Goal: Information Seeking & Learning: Check status

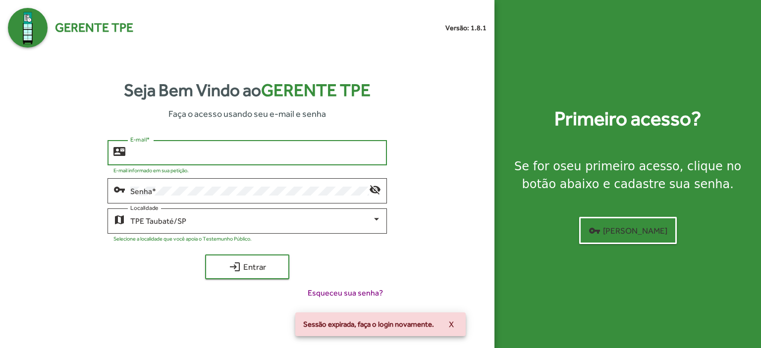
click at [136, 158] on input "E-mail *" at bounding box center [255, 153] width 251 height 9
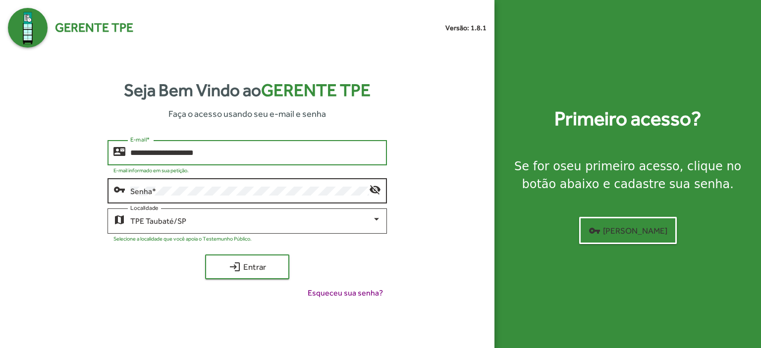
type input "**********"
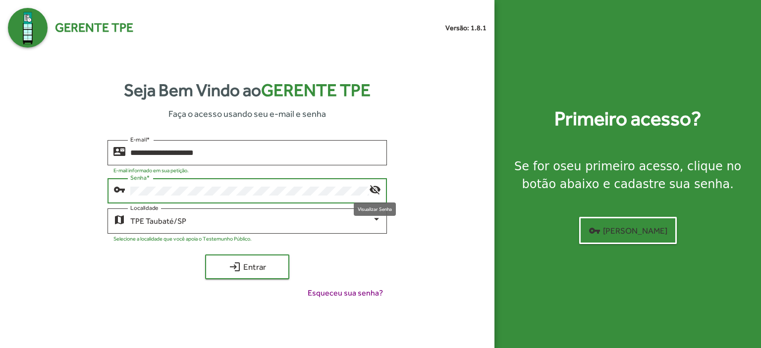
click at [375, 190] on mat-icon "visibility_off" at bounding box center [375, 189] width 12 height 12
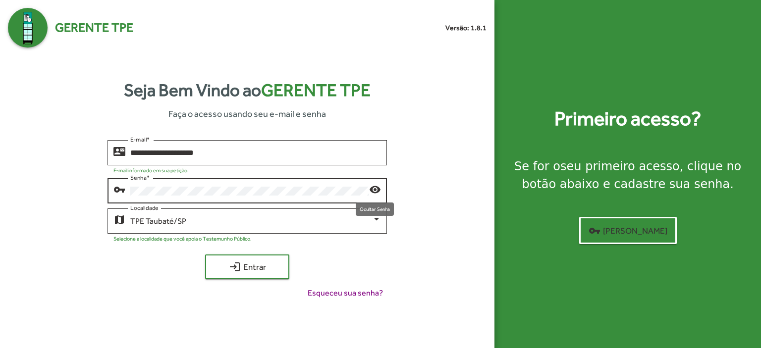
click at [372, 192] on mat-icon "visibility" at bounding box center [375, 189] width 12 height 12
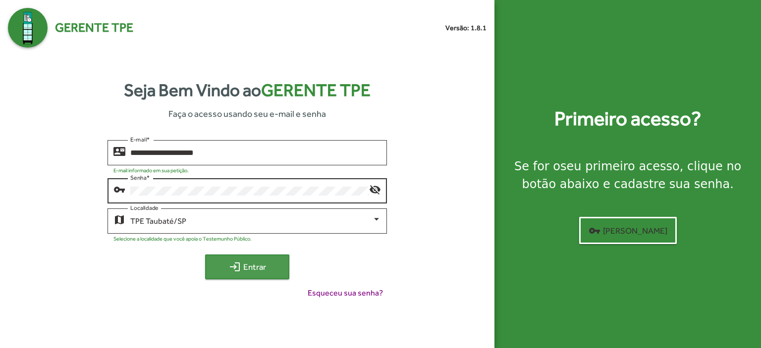
click at [262, 267] on span "login Entrar" at bounding box center [247, 267] width 66 height 18
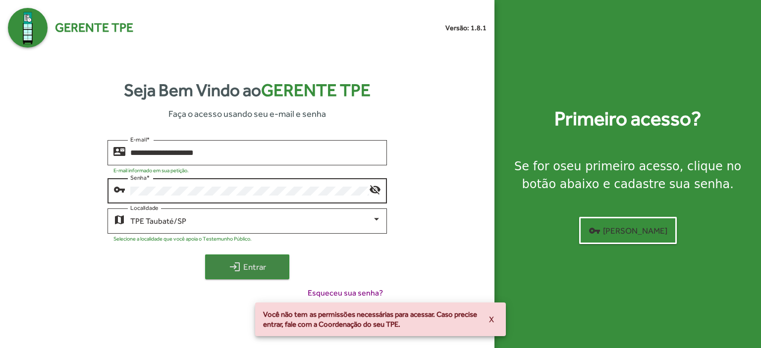
click at [262, 267] on span "login Entrar" at bounding box center [247, 267] width 66 height 18
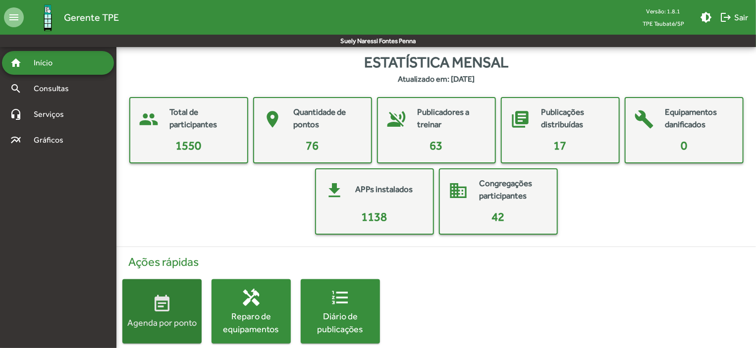
click at [148, 319] on div "Agenda por ponto" at bounding box center [161, 323] width 79 height 12
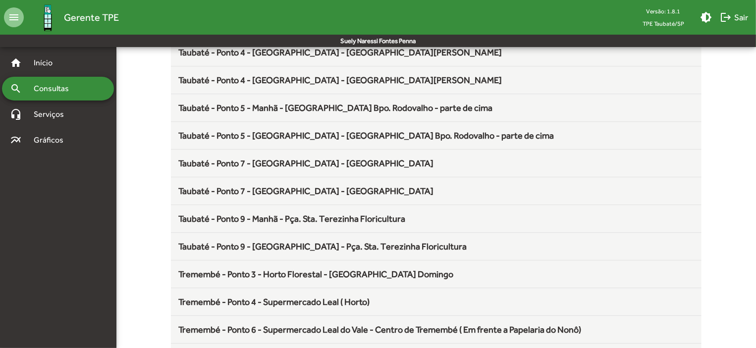
scroll to position [1306, 0]
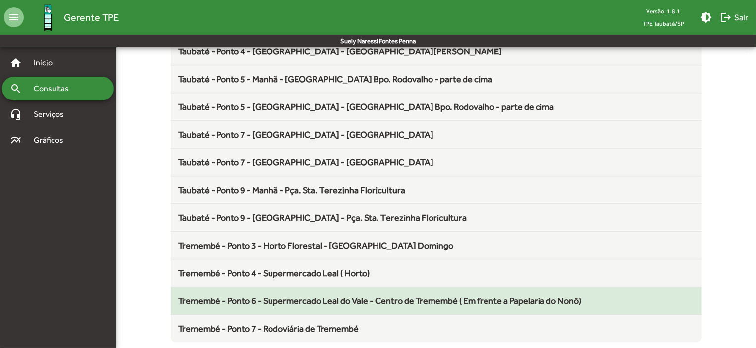
click at [477, 297] on span "Tremembé - Ponto 6 - Supermercado Leal do Vale - Centro de Tremembé ( Em frente…" at bounding box center [380, 301] width 403 height 10
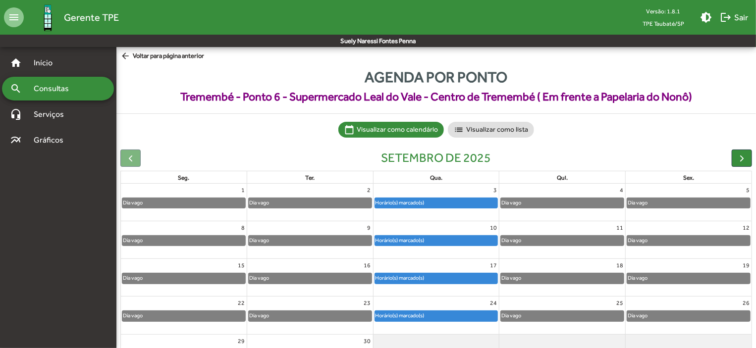
click at [453, 315] on div "Horário(s) marcado(s)" at bounding box center [436, 316] width 123 height 10
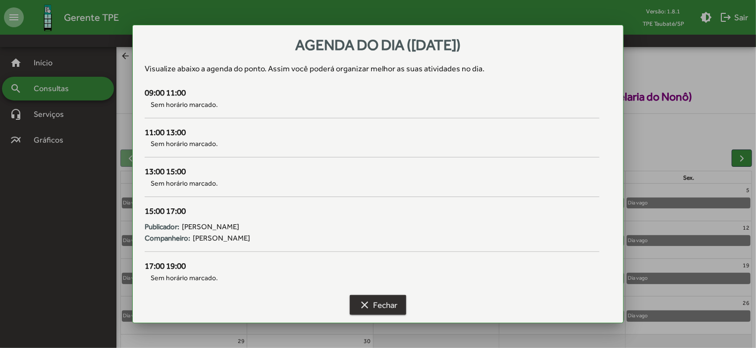
click at [391, 307] on span "clear Fechar" at bounding box center [378, 305] width 39 height 18
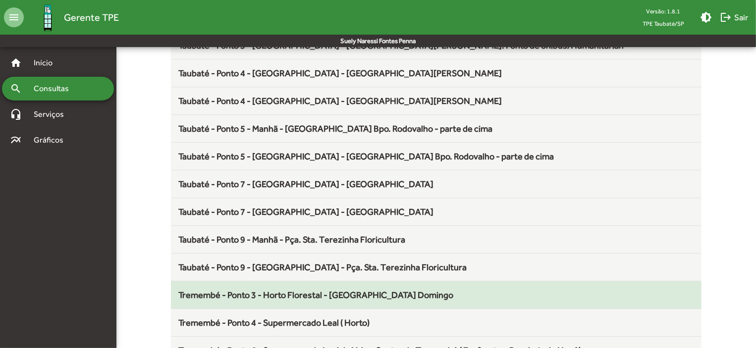
scroll to position [1306, 0]
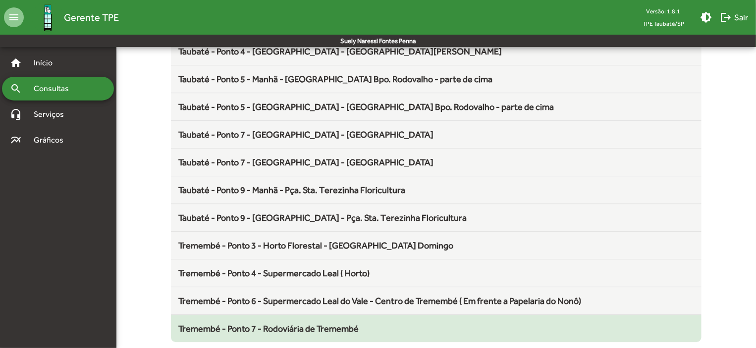
click at [351, 324] on span "Tremembé - Ponto 7 - Rodoviária de Tremembé" at bounding box center [269, 329] width 180 height 10
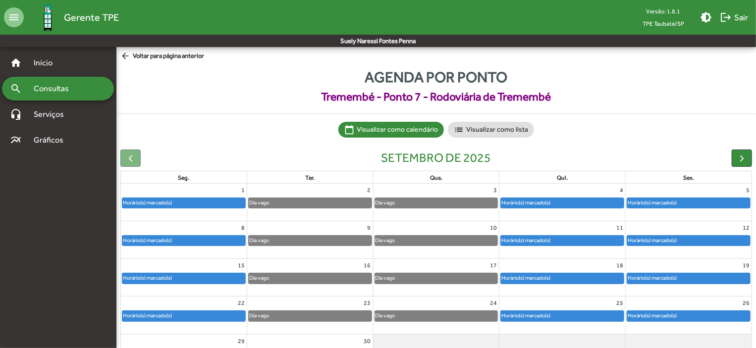
click at [682, 277] on div "Horário(s) marcado(s)" at bounding box center [688, 279] width 123 height 10
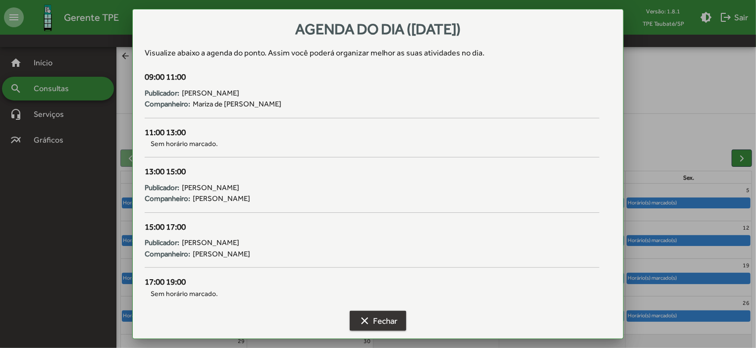
click at [383, 314] on span "clear Fechar" at bounding box center [378, 321] width 39 height 18
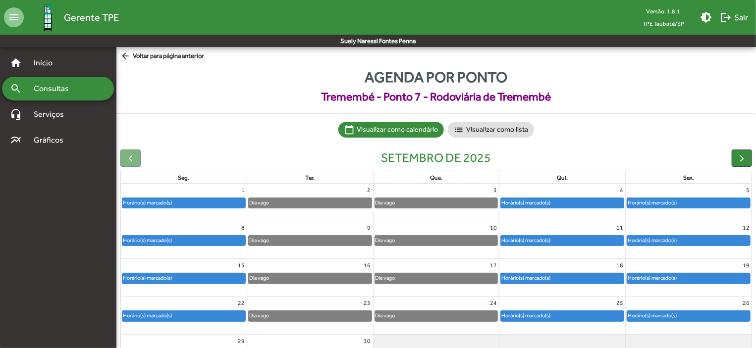
click at [583, 318] on div "Horário(s) marcado(s)" at bounding box center [562, 316] width 123 height 10
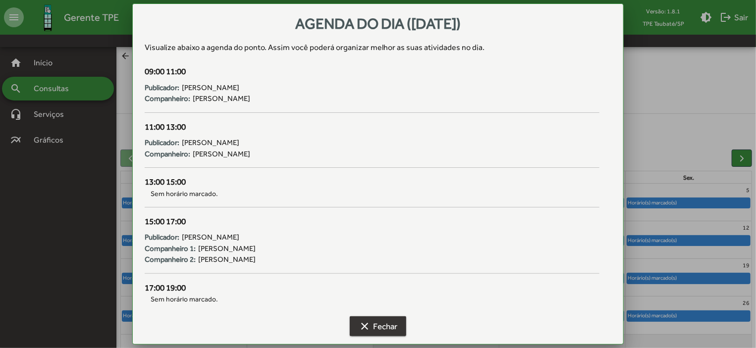
click at [395, 321] on span "clear Fechar" at bounding box center [378, 327] width 39 height 18
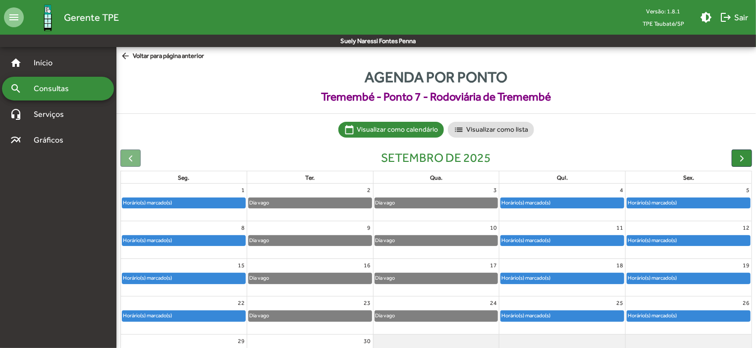
click at [665, 312] on div "Horário(s) marcado(s)" at bounding box center [652, 315] width 50 height 9
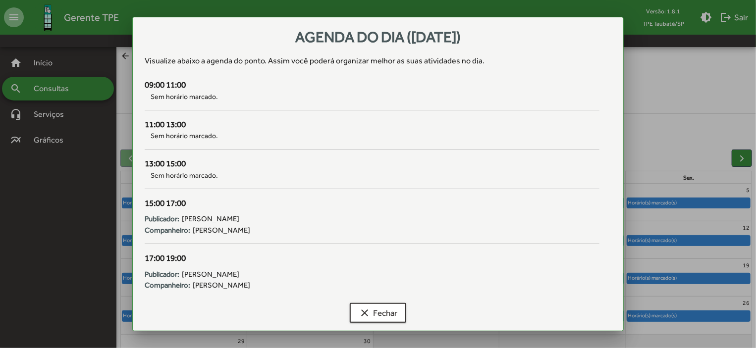
click at [665, 312] on div at bounding box center [378, 174] width 756 height 348
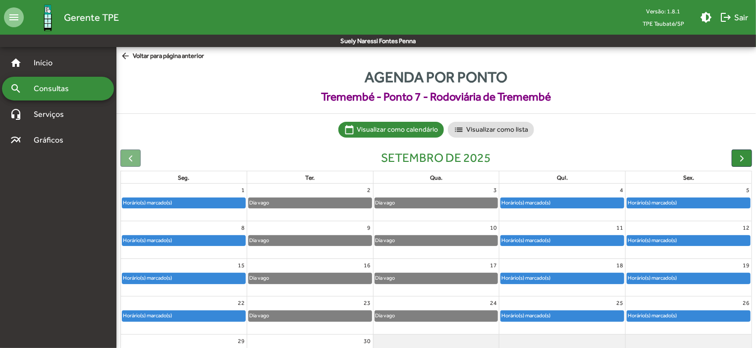
click at [663, 310] on div "Horário(s) marcado(s)" at bounding box center [689, 315] width 126 height 11
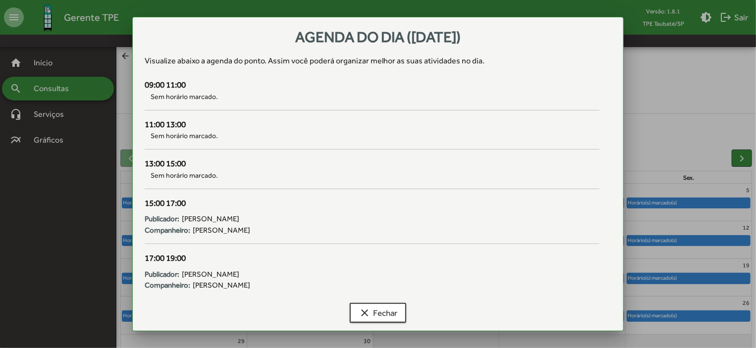
click at [715, 327] on div at bounding box center [378, 174] width 756 height 348
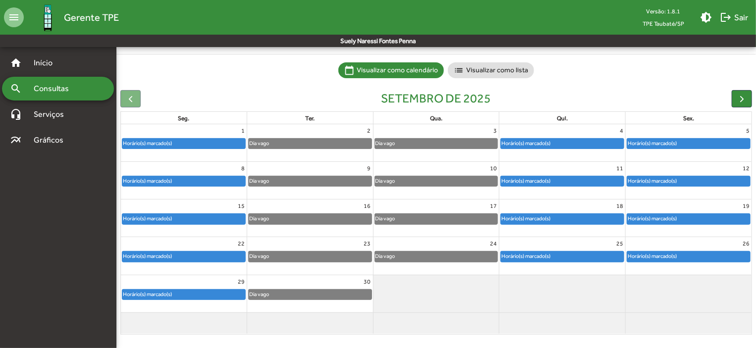
scroll to position [61, 0]
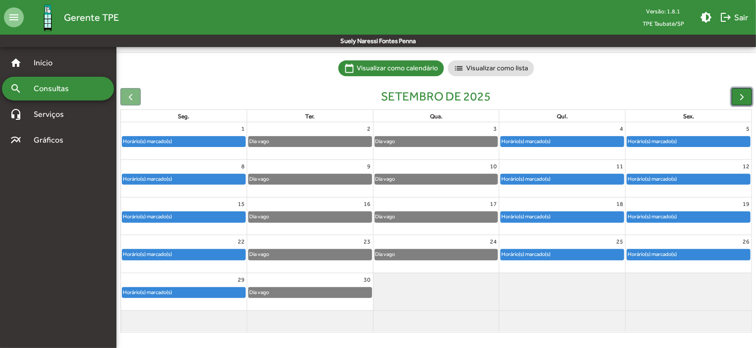
click at [749, 93] on button "button" at bounding box center [742, 96] width 20 height 17
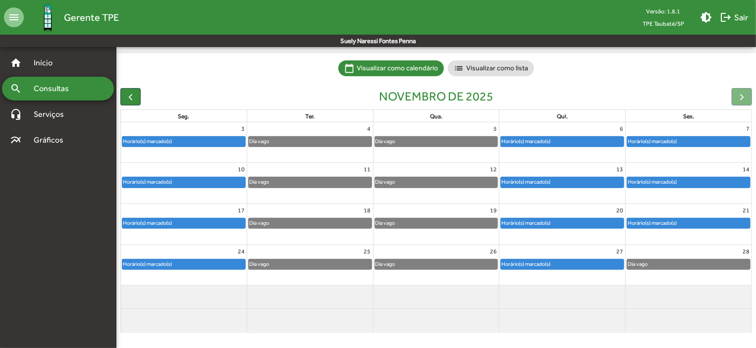
click at [557, 139] on div "Horário(s) marcado(s)" at bounding box center [562, 142] width 123 height 10
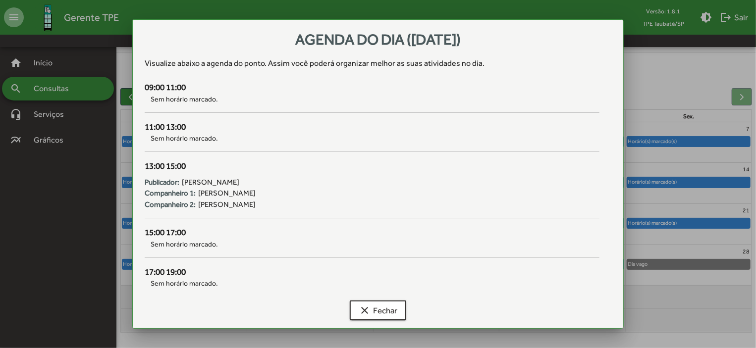
click at [557, 139] on span "Sem horário marcado." at bounding box center [372, 138] width 455 height 10
click at [401, 307] on button "clear Fechar" at bounding box center [378, 311] width 57 height 20
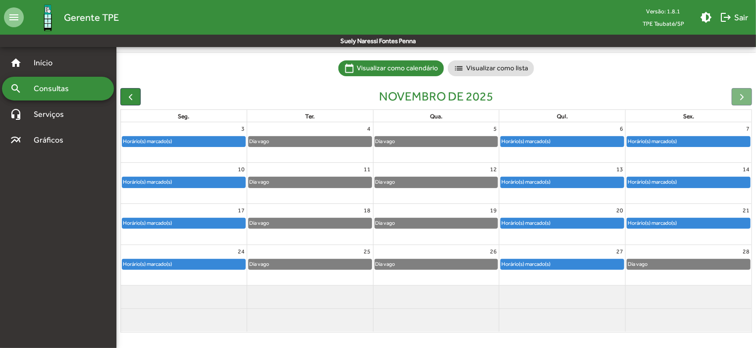
click at [539, 183] on div "Horário(s) marcado(s)" at bounding box center [526, 181] width 50 height 9
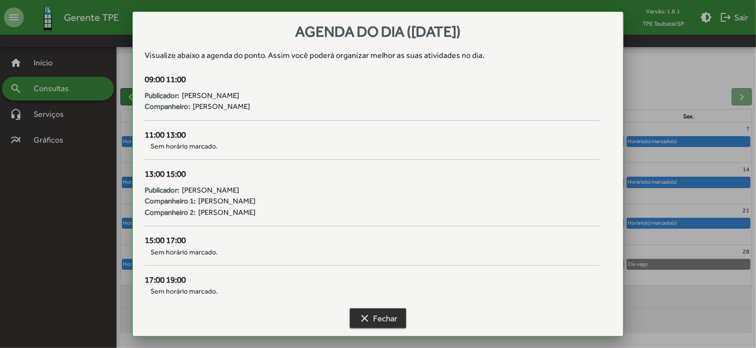
click at [384, 319] on span "clear Fechar" at bounding box center [378, 319] width 39 height 18
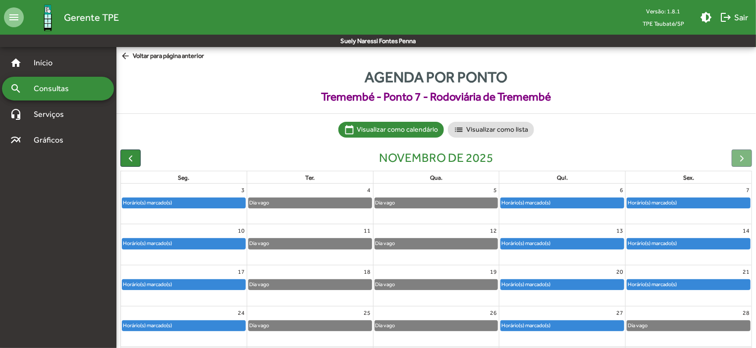
scroll to position [61, 0]
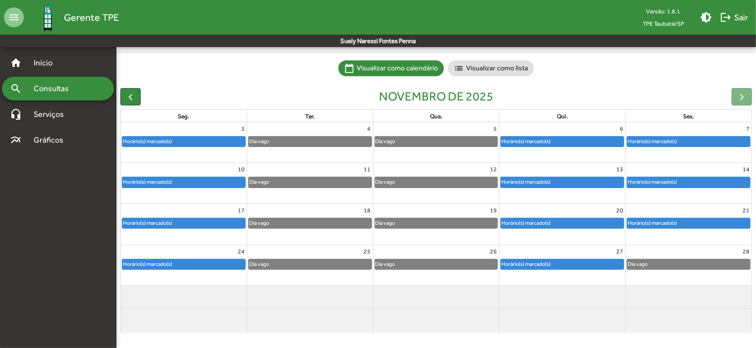
click at [565, 222] on div "Horário(s) marcado(s)" at bounding box center [562, 224] width 123 height 10
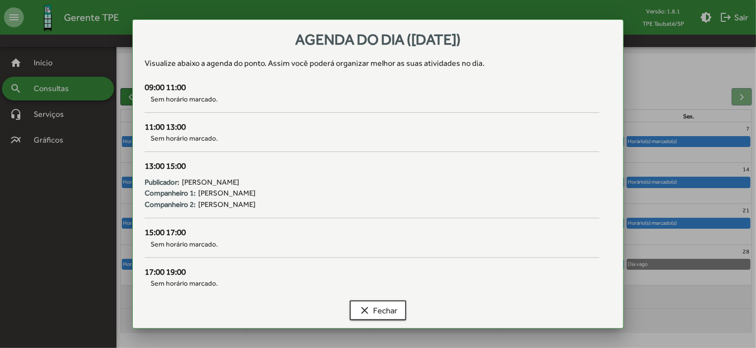
scroll to position [0, 0]
click at [648, 292] on div at bounding box center [378, 174] width 756 height 348
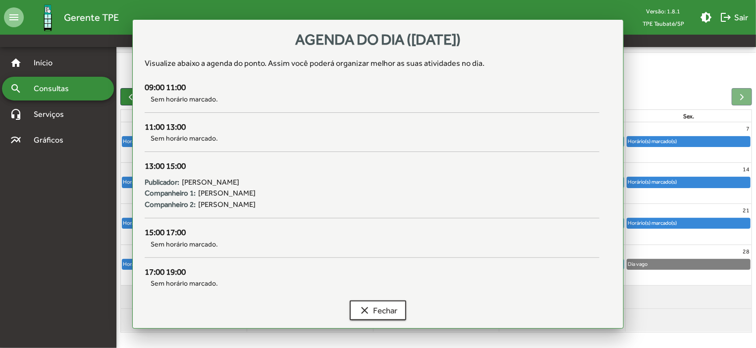
click at [648, 292] on div at bounding box center [689, 294] width 126 height 16
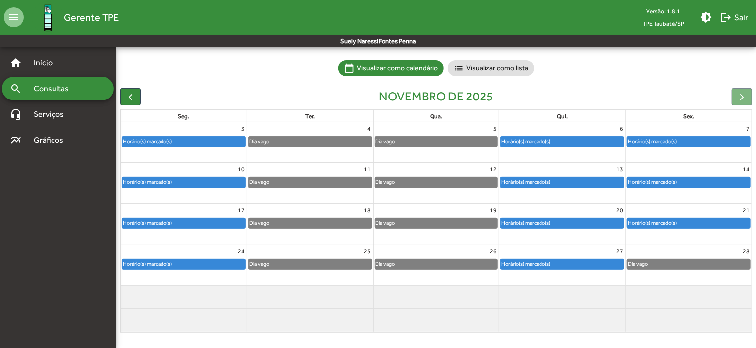
click at [591, 267] on div "Horário(s) marcado(s)" at bounding box center [562, 265] width 123 height 10
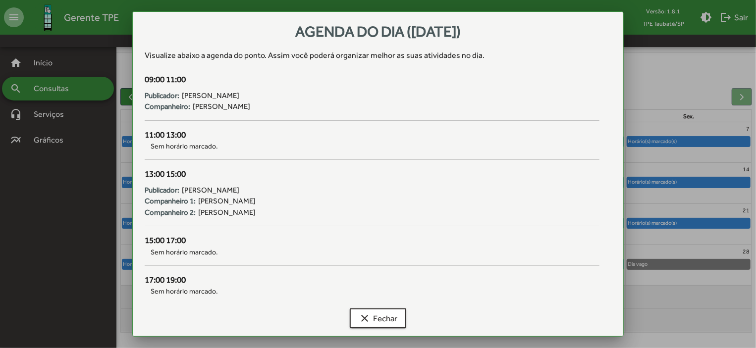
click at [591, 267] on div "Agenda do dia ([DATE]) Visualize abaixo a agenda do ponto . Assim você poderá o…" at bounding box center [378, 174] width 492 height 326
click at [386, 321] on span "clear Fechar" at bounding box center [378, 319] width 39 height 18
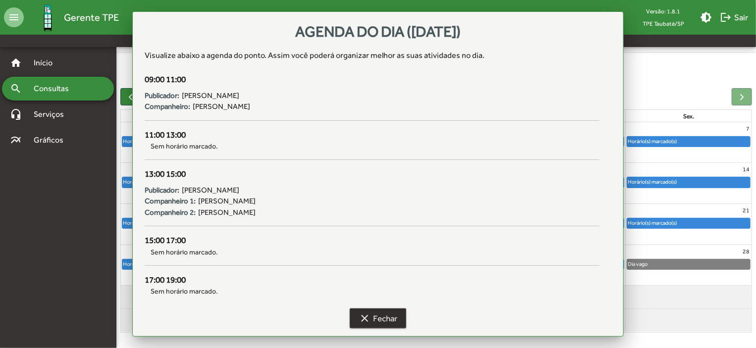
scroll to position [61, 0]
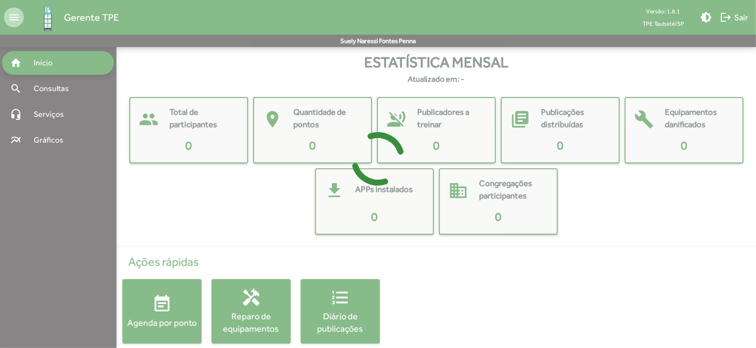
click at [171, 290] on div at bounding box center [378, 174] width 756 height 348
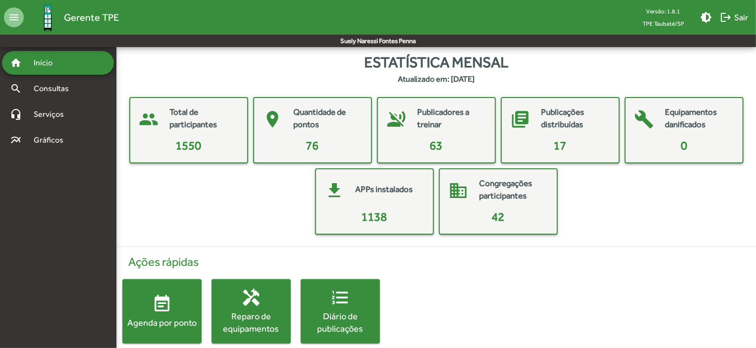
click at [171, 290] on button "event_note Agenda por ponto" at bounding box center [161, 312] width 79 height 64
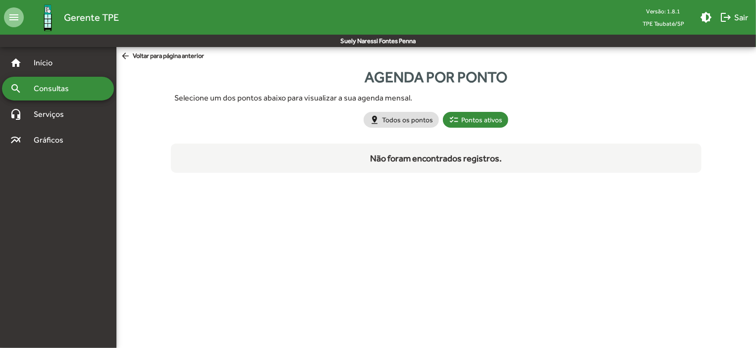
click at [171, 193] on html "menu Gerente TPE Versão: 1.8.1 TPE Taubaté/SP brightness_medium logout Sair Sue…" at bounding box center [378, 96] width 756 height 193
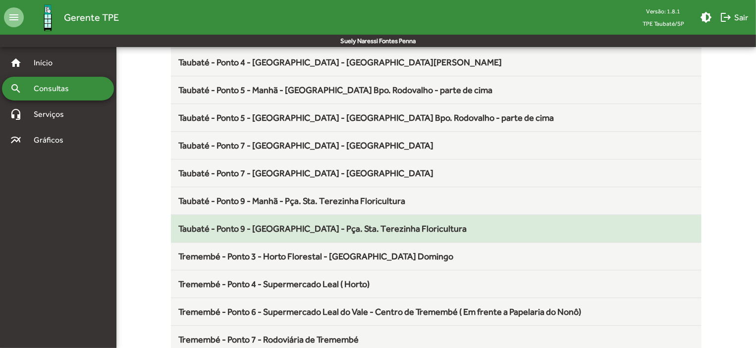
scroll to position [1306, 0]
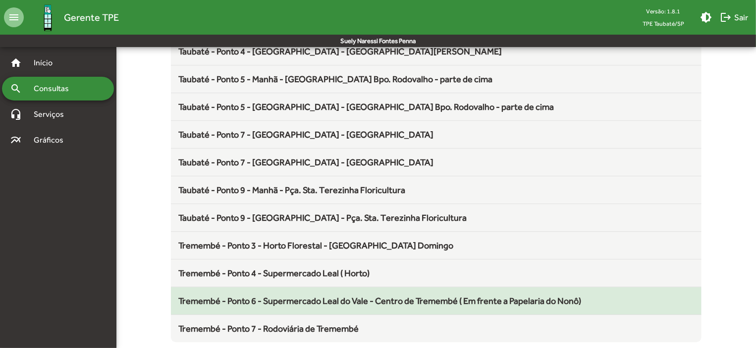
click at [294, 296] on span "Tremembé - Ponto 6 - Supermercado Leal do Vale - Centro de Tremembé ( Em frente…" at bounding box center [380, 301] width 403 height 10
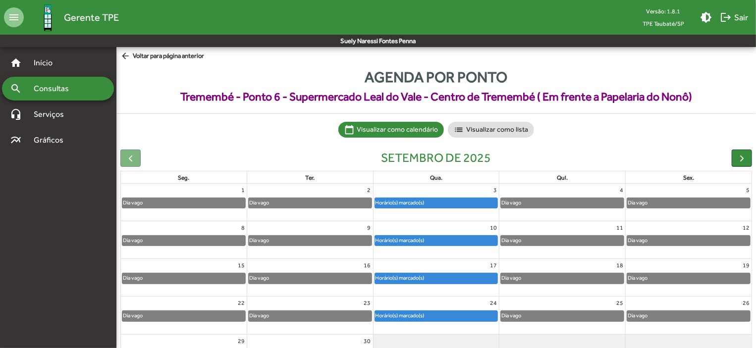
scroll to position [61, 0]
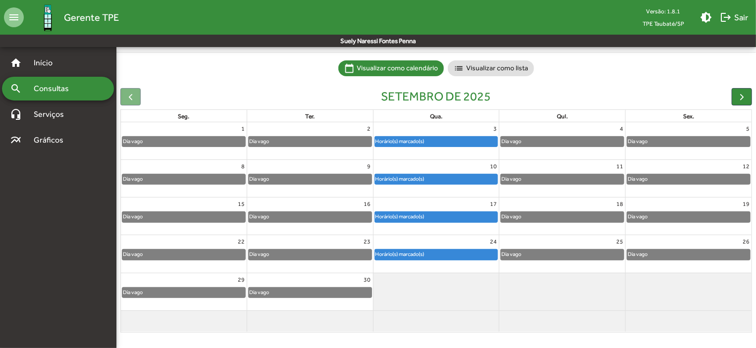
click at [450, 259] on div "Horário(s) marcado(s)" at bounding box center [436, 255] width 123 height 10
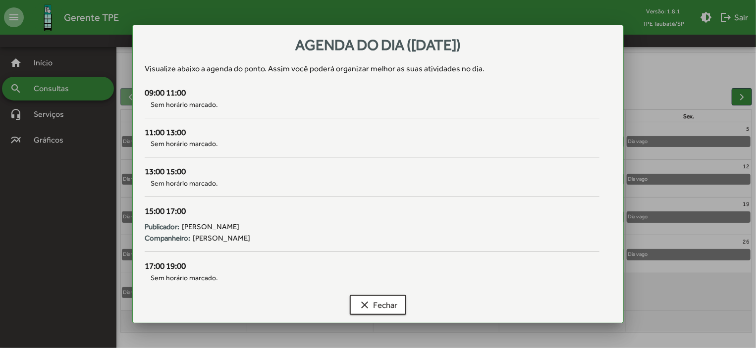
click at [450, 260] on div "17:00 19:00" at bounding box center [372, 266] width 455 height 13
click at [383, 303] on span "clear Fechar" at bounding box center [378, 305] width 39 height 18
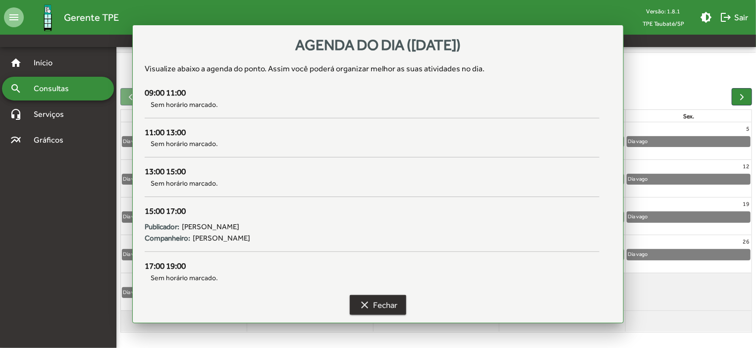
click at [383, 303] on span "clear Fechar" at bounding box center [378, 305] width 39 height 18
drag, startPoint x: 383, startPoint y: 303, endPoint x: 393, endPoint y: 287, distance: 18.3
click at [382, 303] on div at bounding box center [437, 292] width 126 height 37
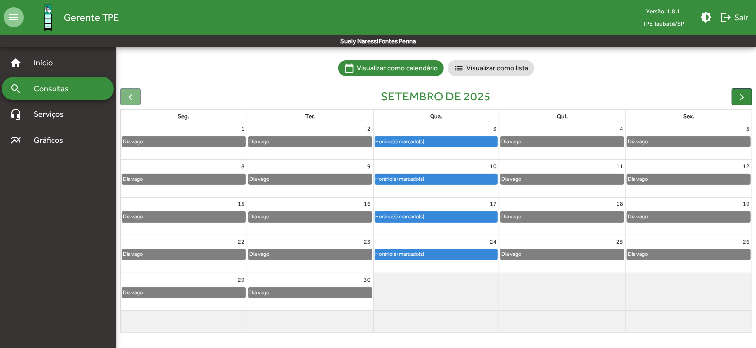
click at [430, 220] on div "Horário(s) marcado(s)" at bounding box center [436, 217] width 123 height 10
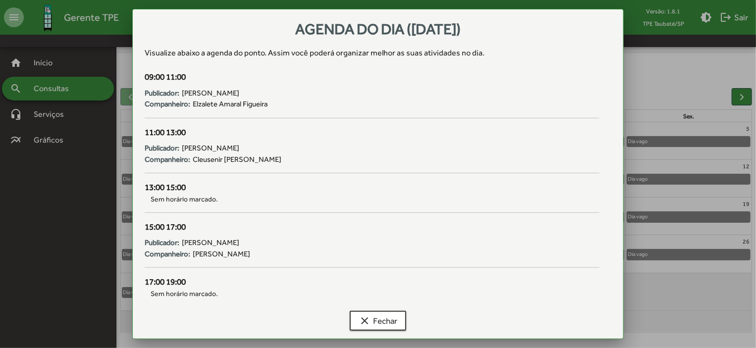
scroll to position [0, 0]
click at [698, 285] on div at bounding box center [378, 174] width 756 height 348
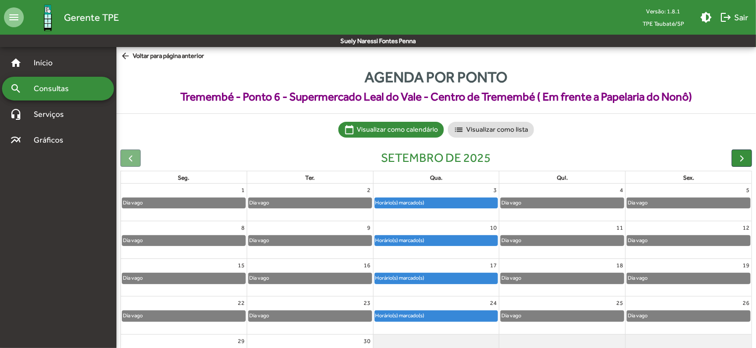
scroll to position [61, 0]
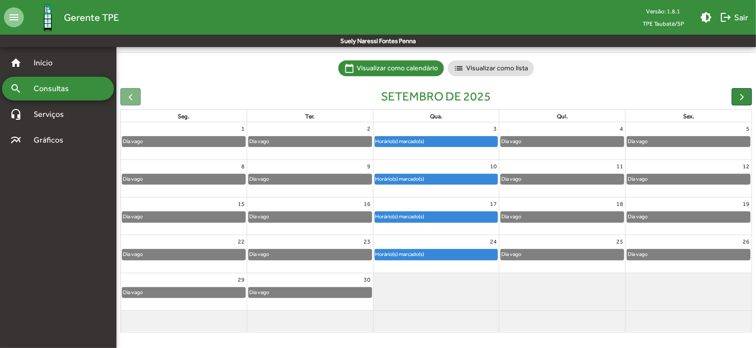
click at [423, 251] on div "Horário(s) marcado(s)" at bounding box center [400, 254] width 50 height 9
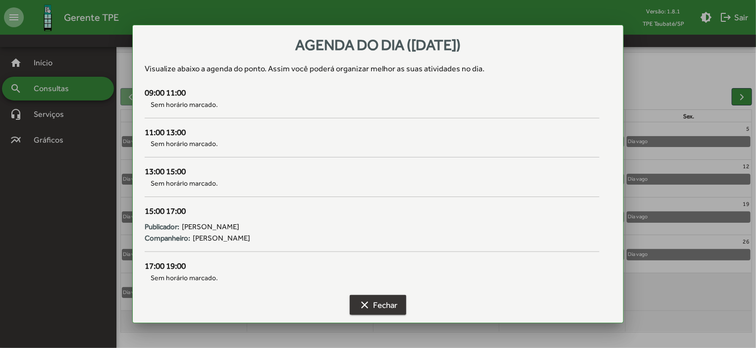
click at [401, 309] on button "clear Fechar" at bounding box center [378, 305] width 57 height 20
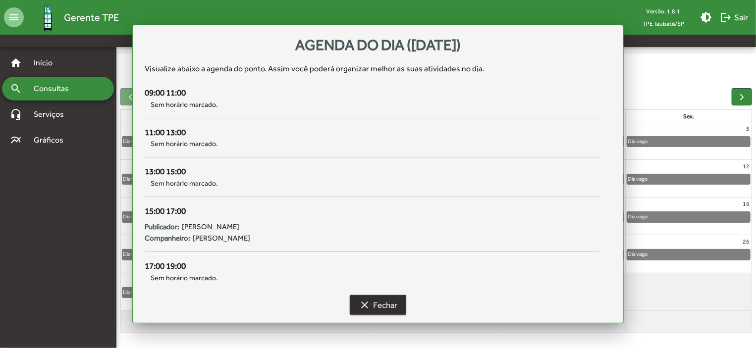
scroll to position [61, 0]
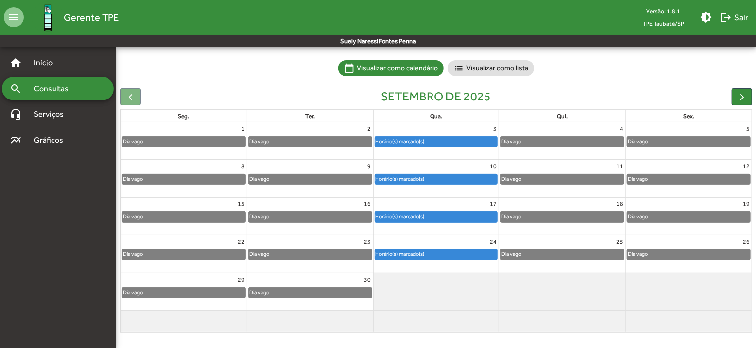
click at [437, 217] on div "Horário(s) marcado(s)" at bounding box center [436, 217] width 123 height 10
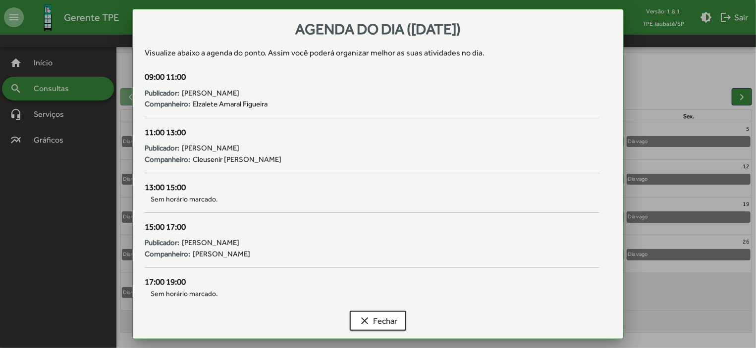
scroll to position [0, 0]
click at [454, 218] on div "13:00 15:00 Sem horário marcado." at bounding box center [372, 201] width 467 height 40
click at [385, 318] on span "clear Fechar" at bounding box center [378, 321] width 39 height 18
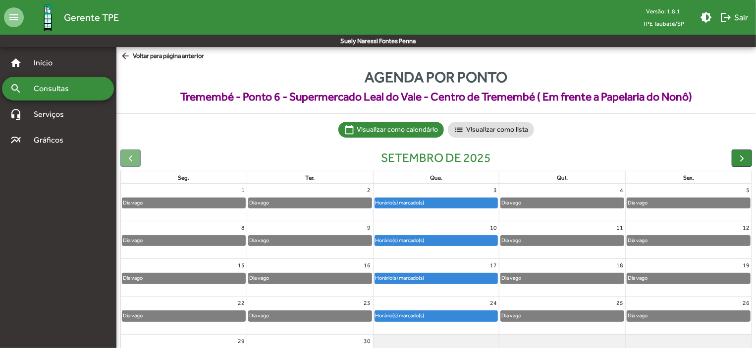
scroll to position [61, 0]
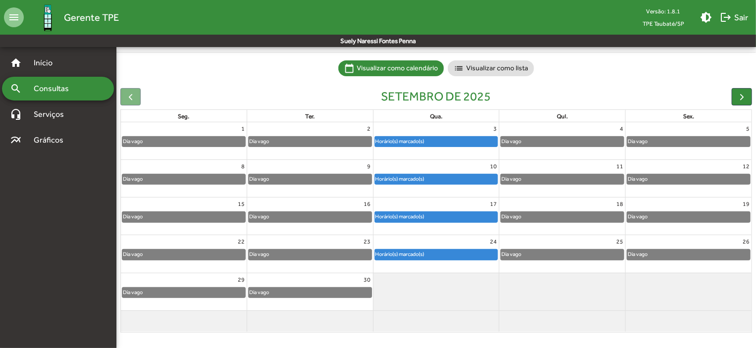
click at [397, 176] on div "Horário(s) marcado(s)" at bounding box center [400, 178] width 50 height 9
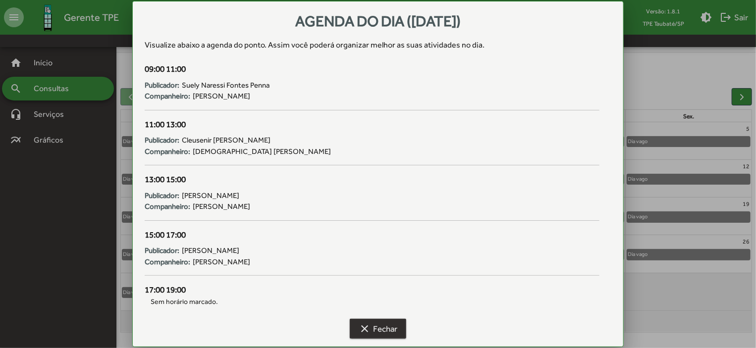
click at [387, 326] on span "clear Fechar" at bounding box center [378, 329] width 39 height 18
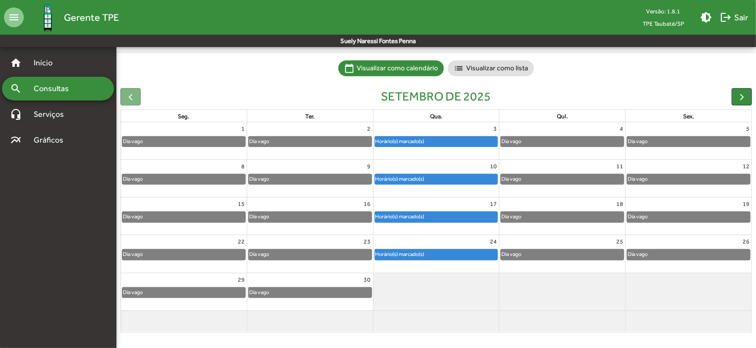
click at [405, 140] on div "Horário(s) marcado(s)" at bounding box center [400, 141] width 50 height 9
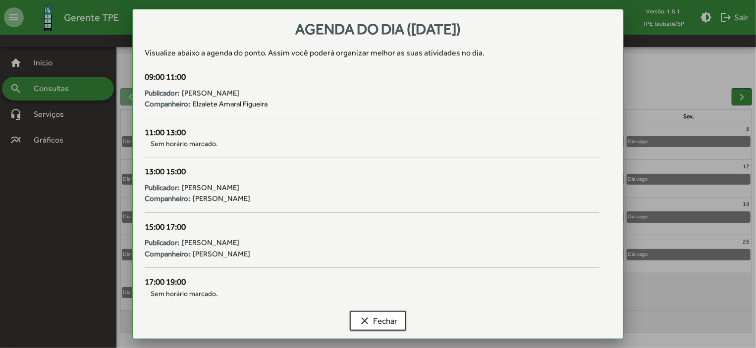
scroll to position [0, 0]
click at [375, 318] on span "clear Fechar" at bounding box center [378, 321] width 39 height 18
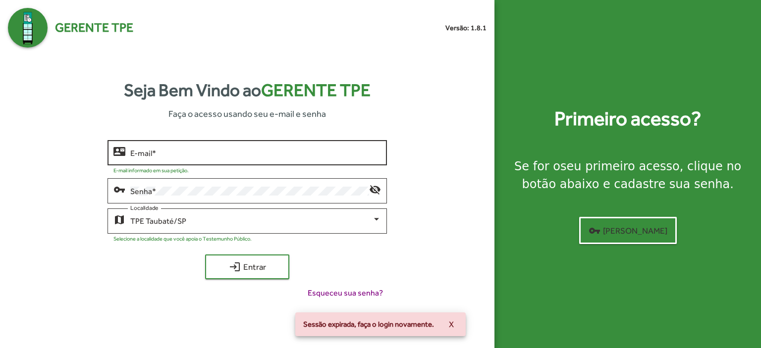
click at [141, 150] on input "E-mail *" at bounding box center [255, 153] width 251 height 9
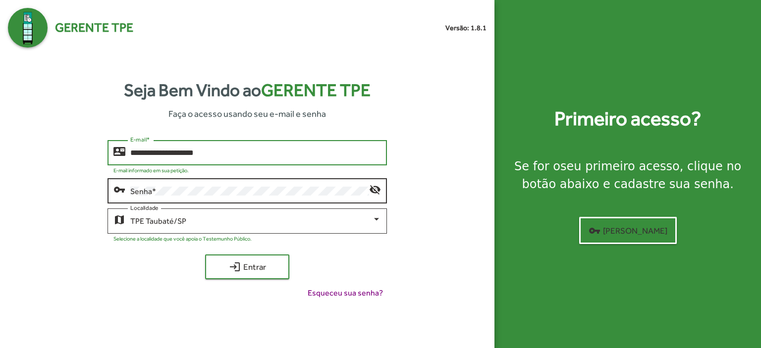
type input "**********"
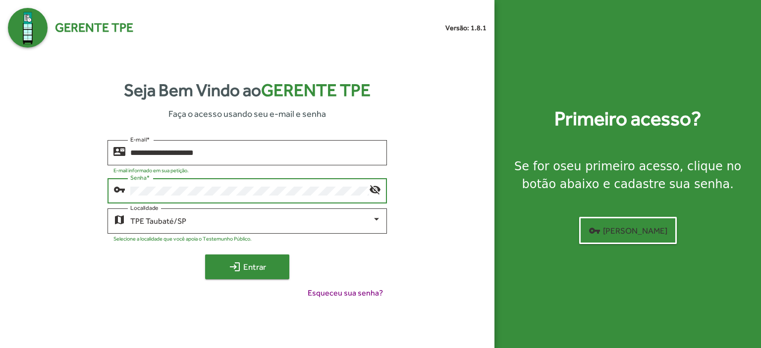
click at [285, 265] on button "login Entrar" at bounding box center [247, 267] width 84 height 25
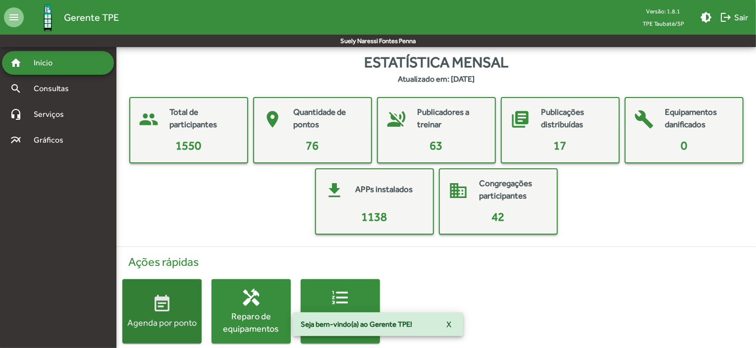
click at [172, 314] on span "event_note Agenda por ponto" at bounding box center [161, 311] width 79 height 35
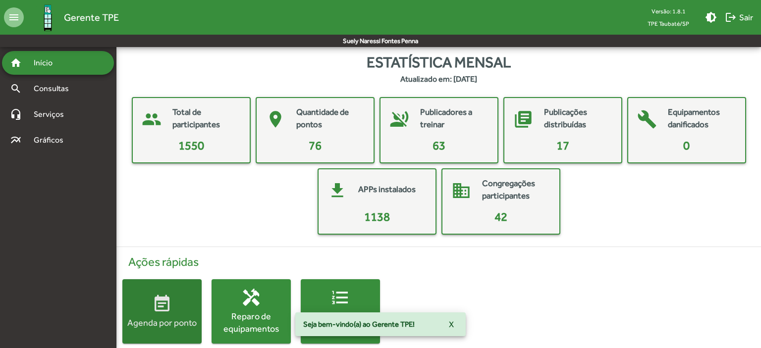
click at [172, 314] on html "menu Gerente TPE Versão: 1.8.1 TPE Taubaté/SP brightness_medium logout Sair Sue…" at bounding box center [380, 182] width 761 height 364
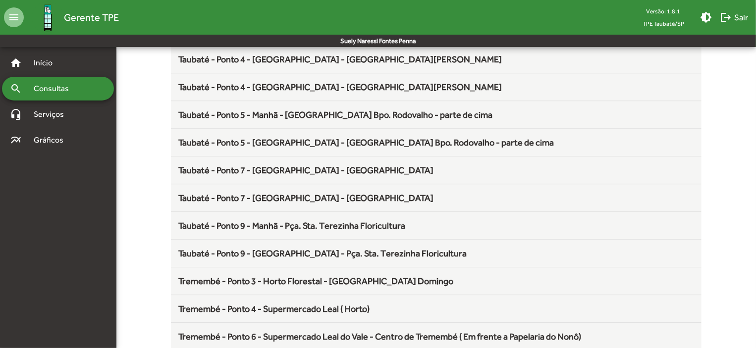
scroll to position [1306, 0]
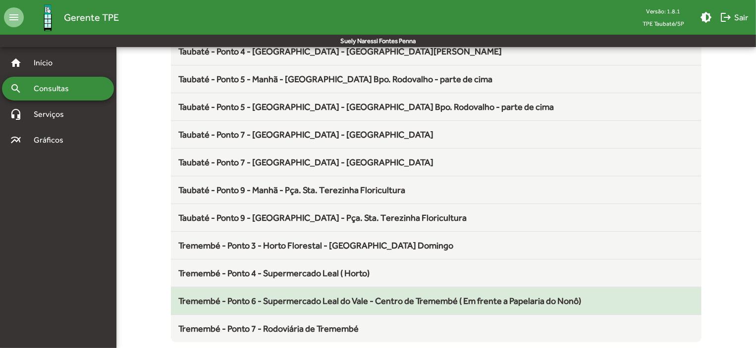
click at [336, 296] on span "Tremembé - Ponto 6 - Supermercado Leal do Vale - Centro de Tremembé ( Em frente…" at bounding box center [380, 301] width 403 height 10
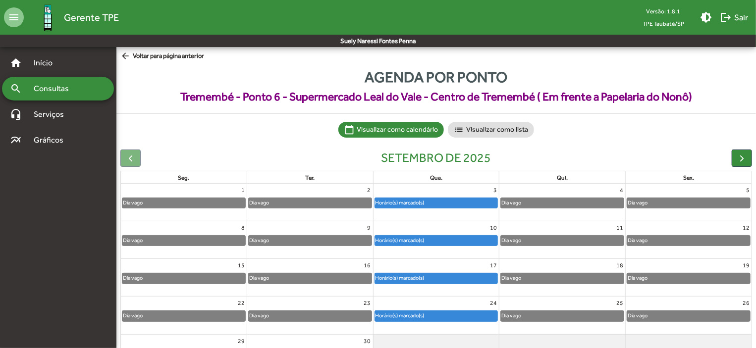
click at [122, 56] on mat-icon "arrow_back" at bounding box center [126, 56] width 12 height 11
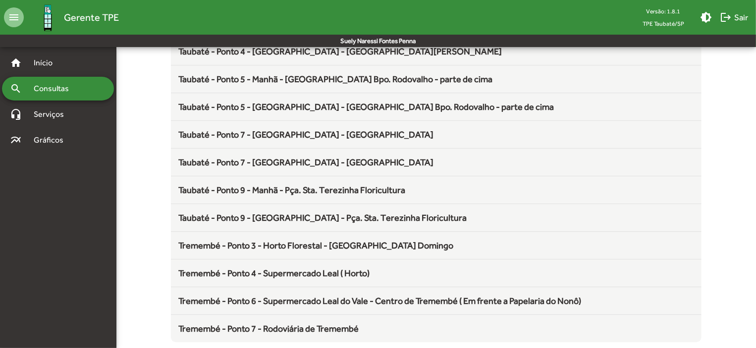
scroll to position [1306, 0]
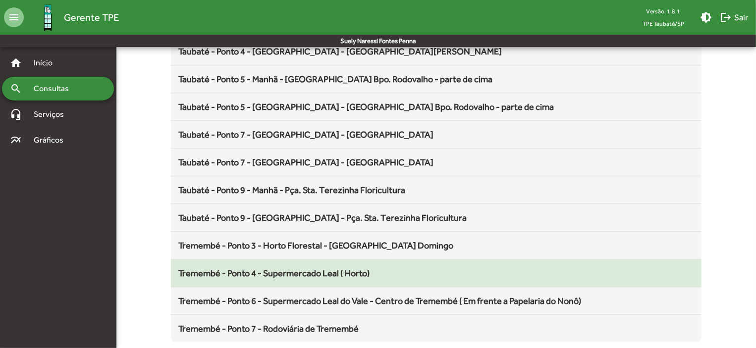
click at [305, 268] on span "Tremembé - Ponto 4 - Supermercado Leal ( Horto)" at bounding box center [274, 273] width 191 height 10
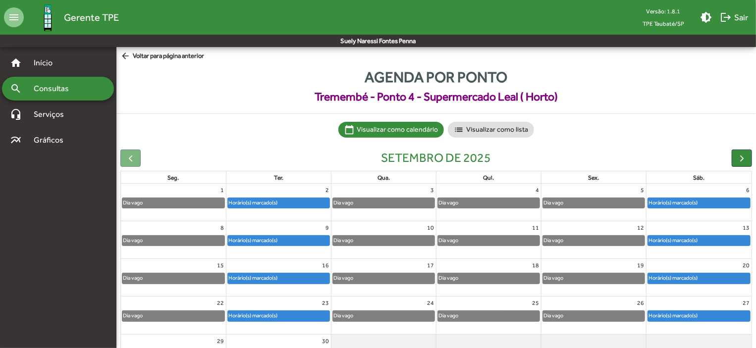
click at [309, 277] on div "Horário(s) marcado(s)" at bounding box center [279, 279] width 102 height 10
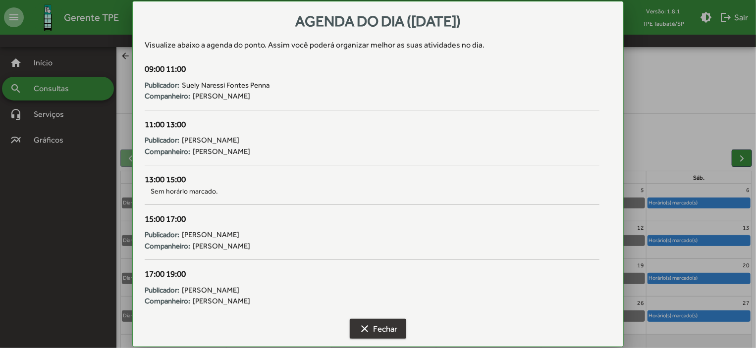
click at [384, 326] on span "clear Fechar" at bounding box center [378, 329] width 39 height 18
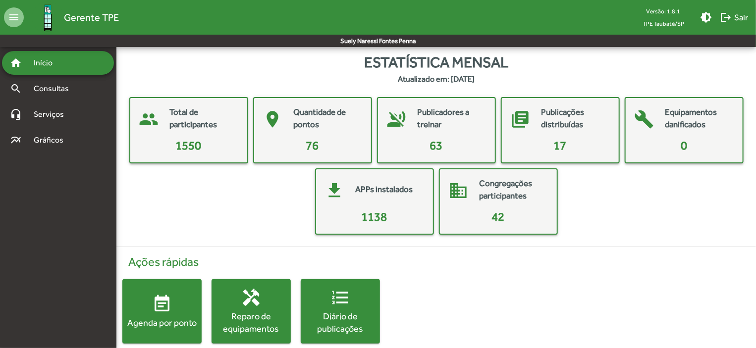
click at [156, 312] on mat-icon "event_note" at bounding box center [162, 304] width 20 height 20
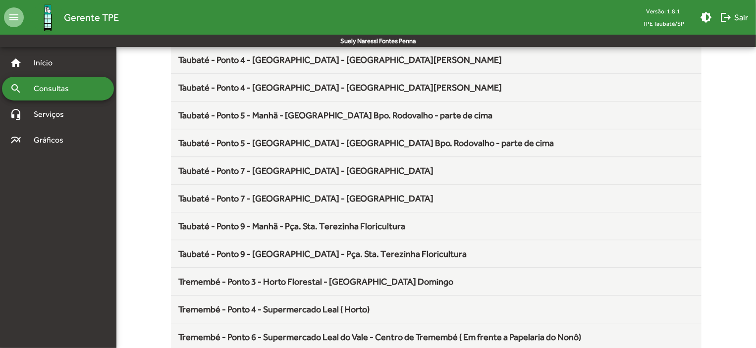
scroll to position [1306, 0]
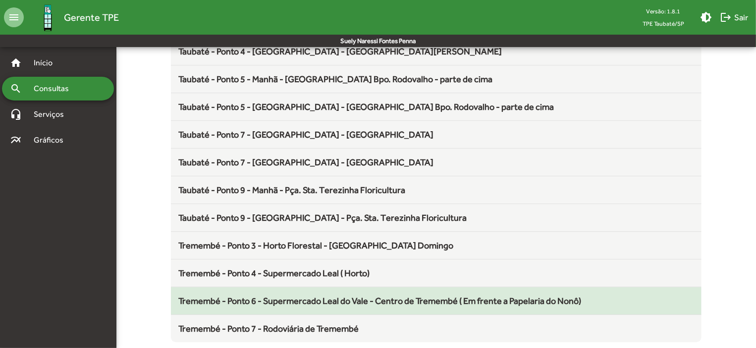
click at [282, 296] on span "Tremembé - Ponto 6 - Supermercado Leal do Vale - Centro de Tremembé ( Em frente…" at bounding box center [380, 301] width 403 height 10
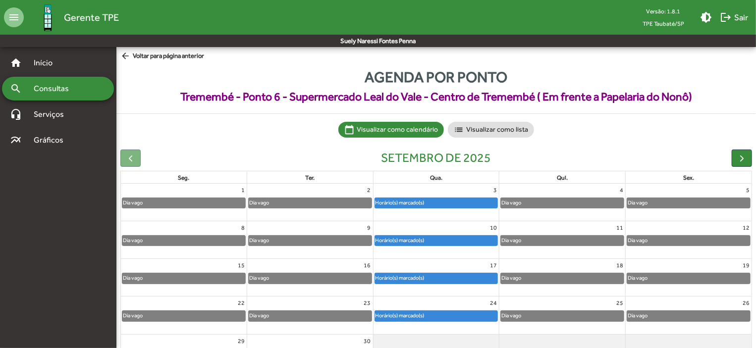
click at [406, 278] on div "Horário(s) marcado(s)" at bounding box center [400, 278] width 50 height 9
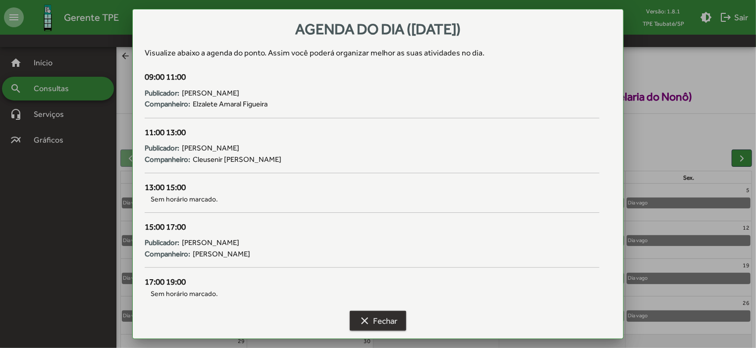
click at [387, 317] on span "clear Fechar" at bounding box center [378, 321] width 39 height 18
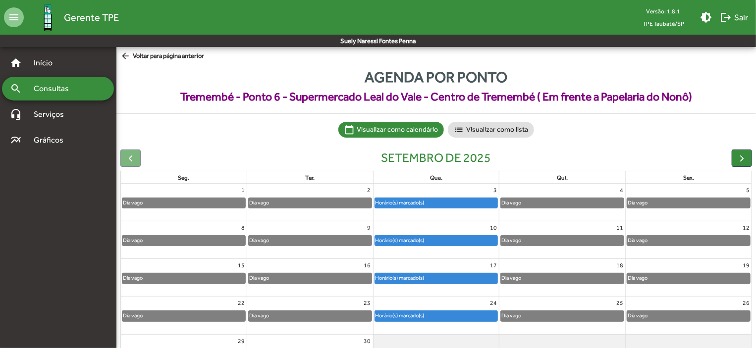
click at [138, 60] on span "arrow_back Voltar para página anterior" at bounding box center [162, 56] width 84 height 11
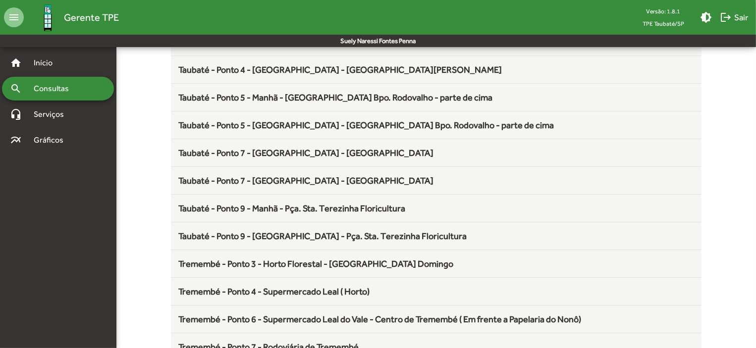
scroll to position [1306, 0]
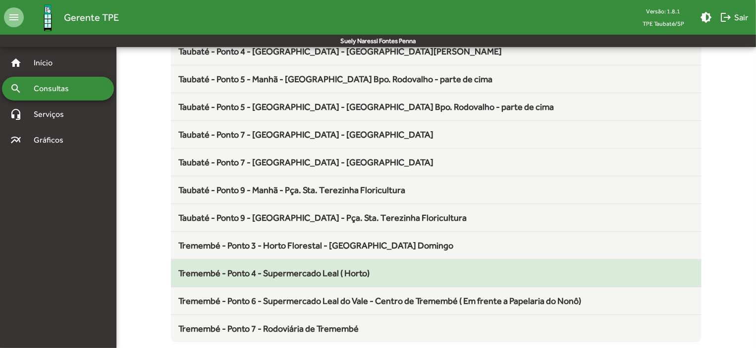
click at [353, 269] on span "Tremembé - Ponto 4 - Supermercado Leal ( Horto)" at bounding box center [274, 273] width 191 height 10
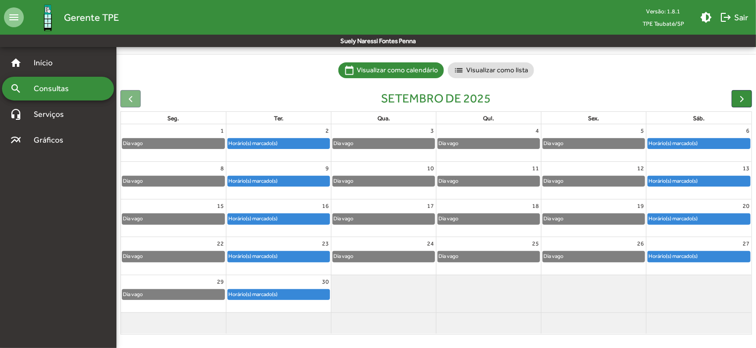
scroll to position [61, 0]
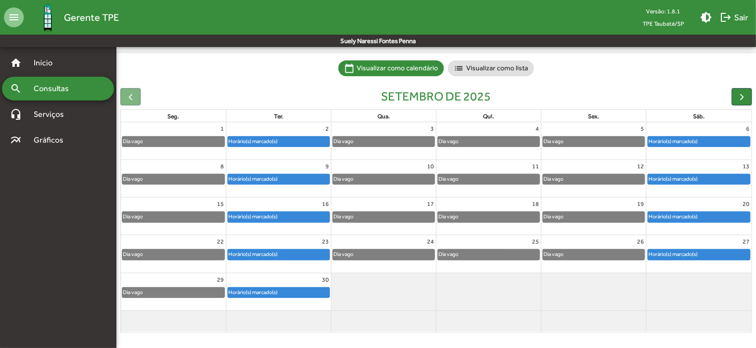
click at [714, 256] on div "Horário(s) marcado(s)" at bounding box center [699, 255] width 102 height 10
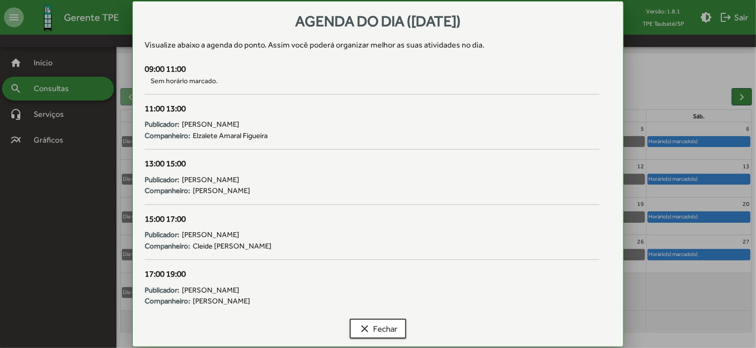
scroll to position [0, 0]
click at [714, 256] on div at bounding box center [378, 174] width 756 height 348
click at [714, 256] on div "Horário(s) marcado(s)" at bounding box center [699, 255] width 102 height 10
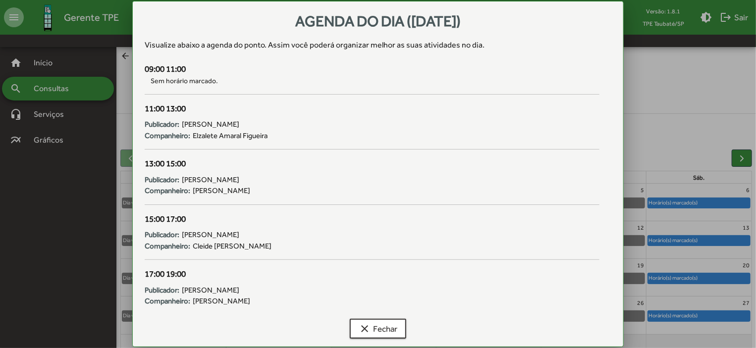
scroll to position [61, 0]
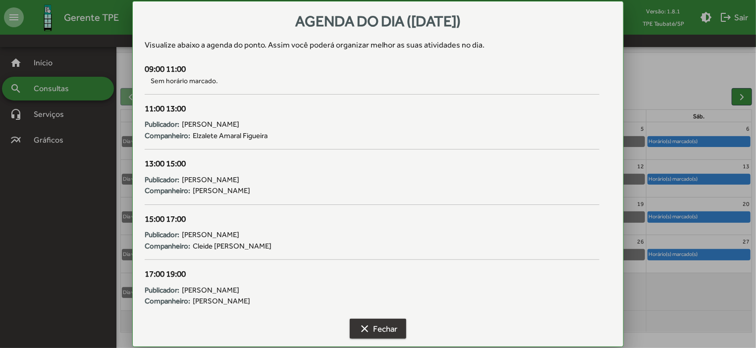
click at [389, 325] on span "clear Fechar" at bounding box center [378, 329] width 39 height 18
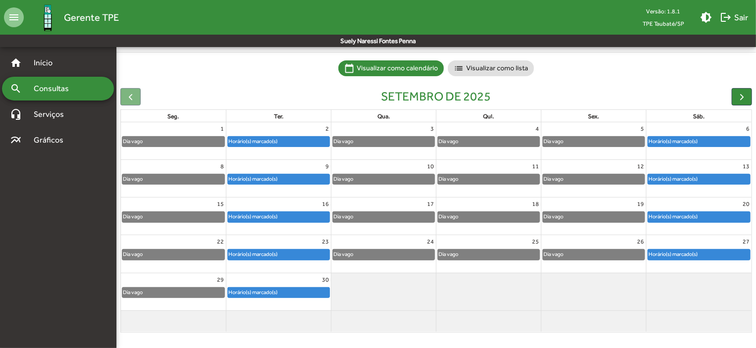
click at [707, 215] on div "Horário(s) marcado(s)" at bounding box center [699, 217] width 102 height 10
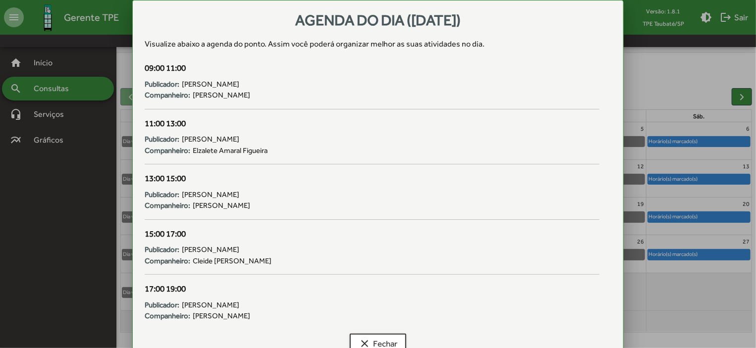
scroll to position [0, 0]
click at [686, 174] on div at bounding box center [378, 174] width 756 height 348
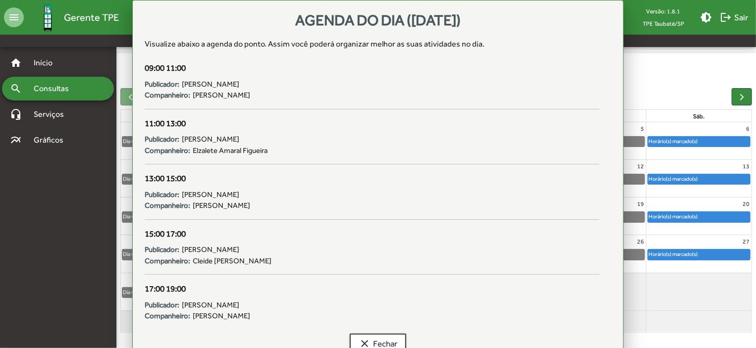
click at [686, 174] on div "Horário(s) marcado(s)" at bounding box center [673, 178] width 50 height 9
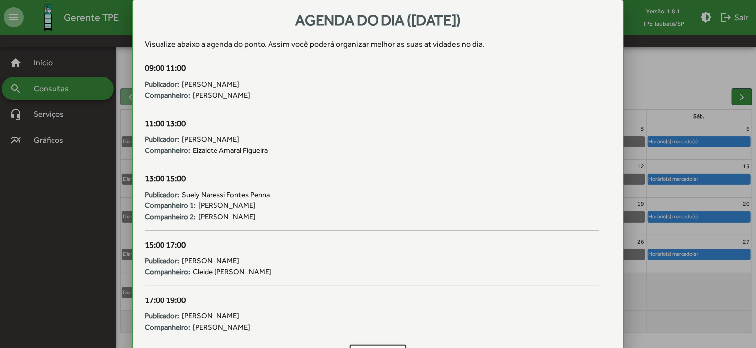
click at [686, 174] on div at bounding box center [378, 174] width 756 height 348
click at [686, 174] on div "Horário(s) marcado(s)" at bounding box center [673, 178] width 50 height 9
click at [717, 136] on div at bounding box center [378, 174] width 756 height 348
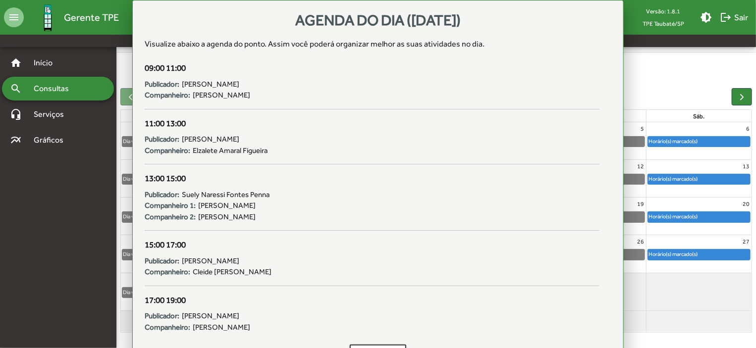
scroll to position [61, 0]
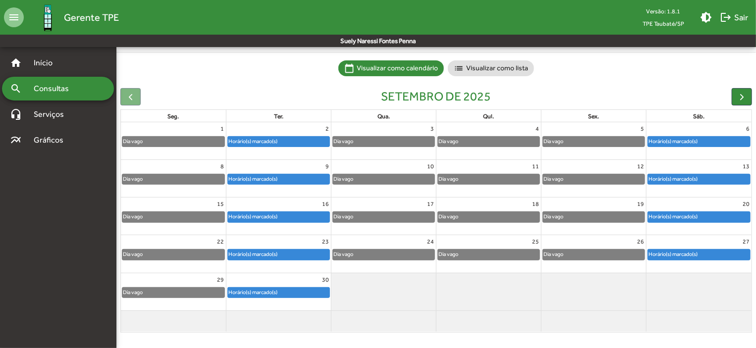
click at [717, 136] on div "Horário(s) marcado(s)" at bounding box center [699, 141] width 105 height 11
click at [721, 146] on div "Horário(s) marcado(s)" at bounding box center [699, 142] width 102 height 10
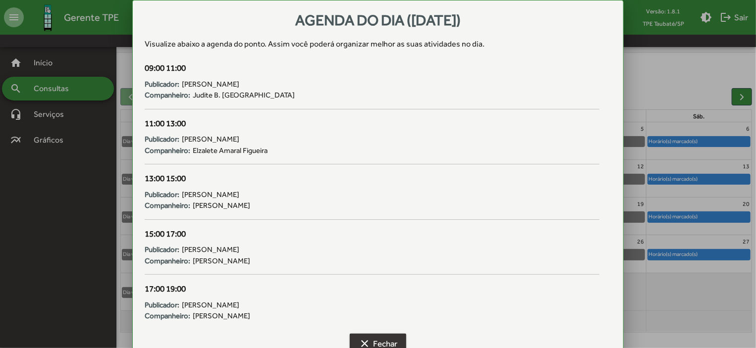
click at [391, 337] on span "clear Fechar" at bounding box center [378, 344] width 39 height 18
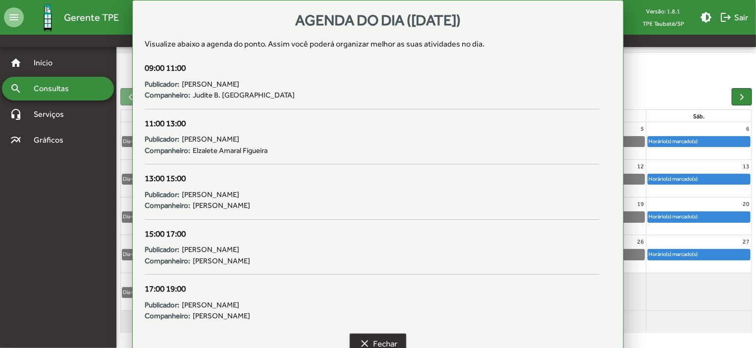
click at [391, 337] on span "clear Fechar" at bounding box center [378, 344] width 39 height 18
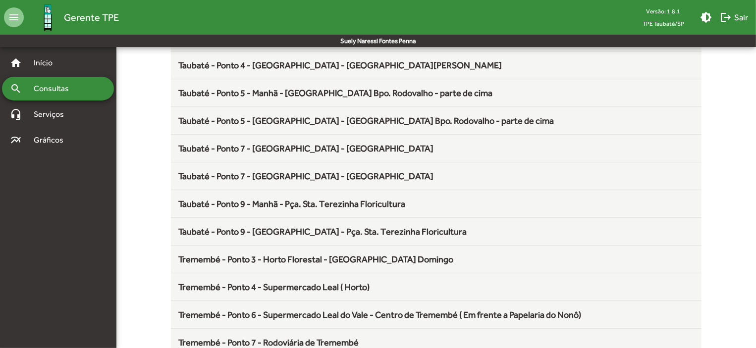
scroll to position [1306, 0]
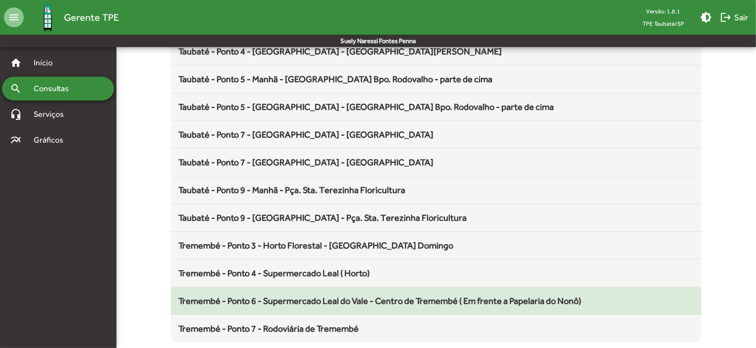
click at [305, 296] on span "Tremembé - Ponto 6 - Supermercado Leal do Vale - Centro de Tremembé ( Em frente…" at bounding box center [380, 301] width 403 height 10
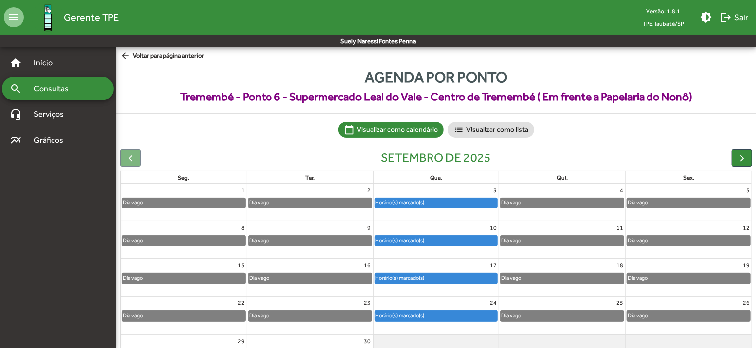
scroll to position [61, 0]
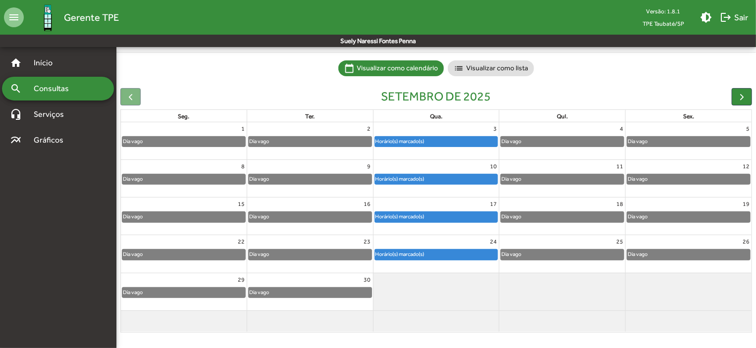
click at [427, 255] on div "Horário(s) marcado(s)" at bounding box center [436, 255] width 123 height 10
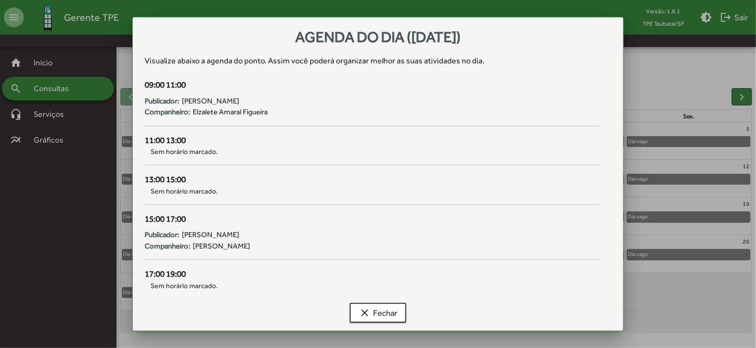
scroll to position [0, 0]
click at [192, 193] on span "Sem horário marcado." at bounding box center [372, 191] width 455 height 10
click at [393, 311] on span "clear Fechar" at bounding box center [378, 313] width 39 height 18
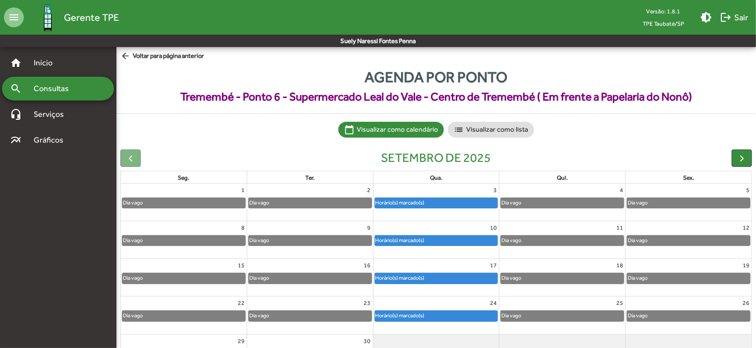
scroll to position [61, 0]
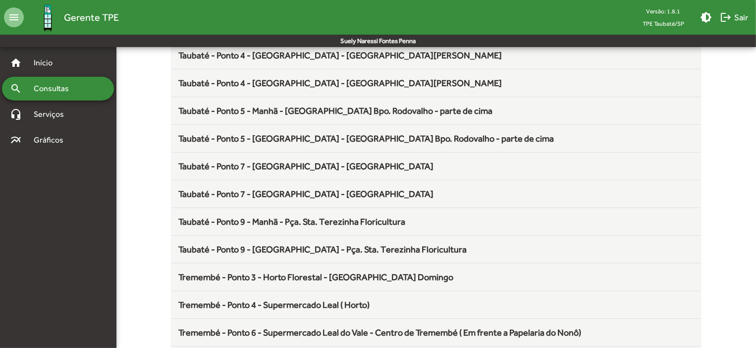
scroll to position [1306, 0]
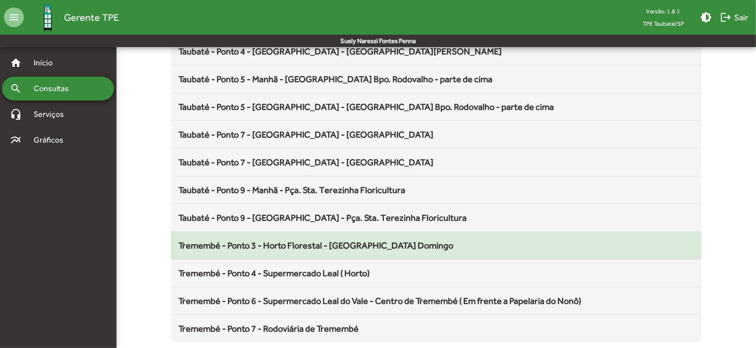
click at [339, 240] on span "Tremembé - Ponto 3 - Horto Florestal - [GEOGRAPHIC_DATA] Domingo" at bounding box center [316, 245] width 275 height 10
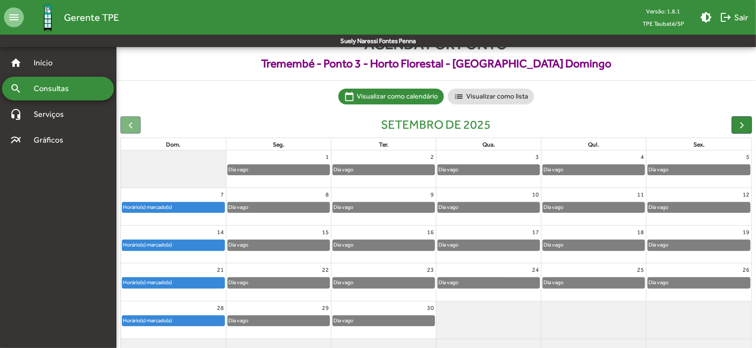
scroll to position [61, 0]
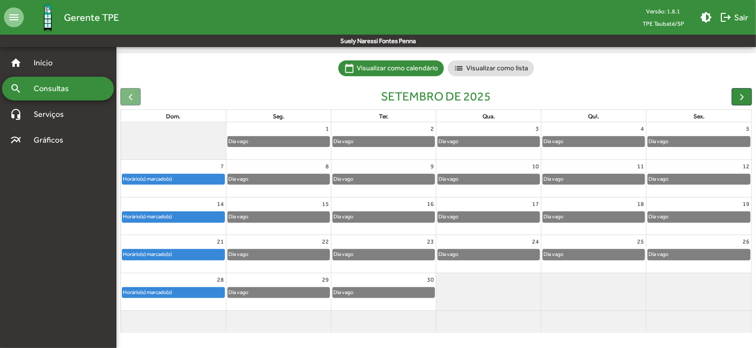
click at [200, 253] on div "Horário(s) marcado(s)" at bounding box center [173, 255] width 102 height 10
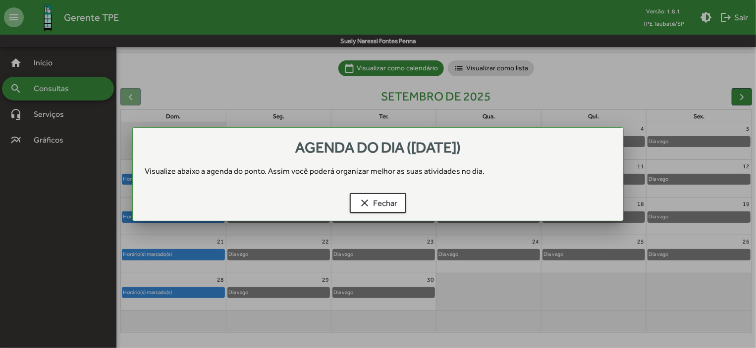
scroll to position [0, 0]
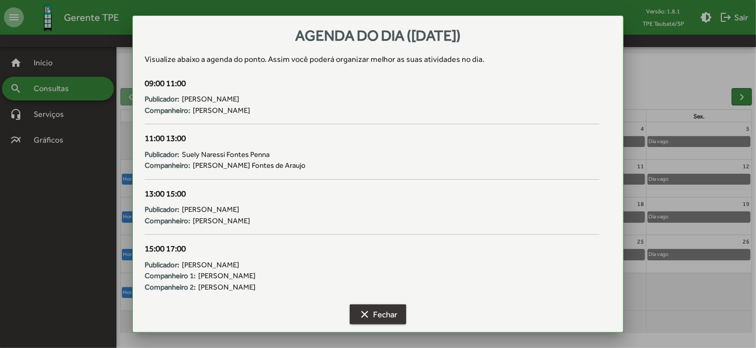
click at [378, 312] on span "clear Fechar" at bounding box center [378, 315] width 39 height 18
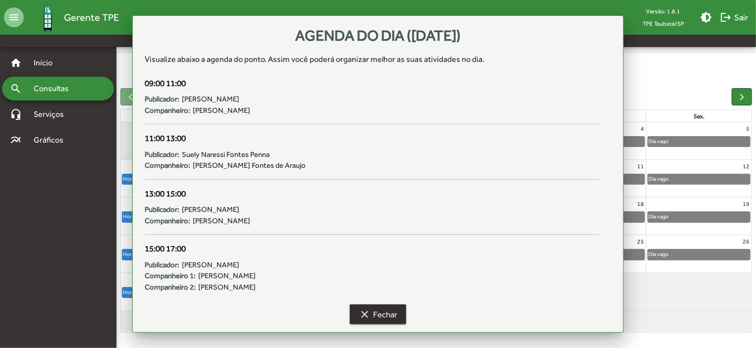
click at [378, 312] on span "clear Fechar" at bounding box center [378, 315] width 39 height 18
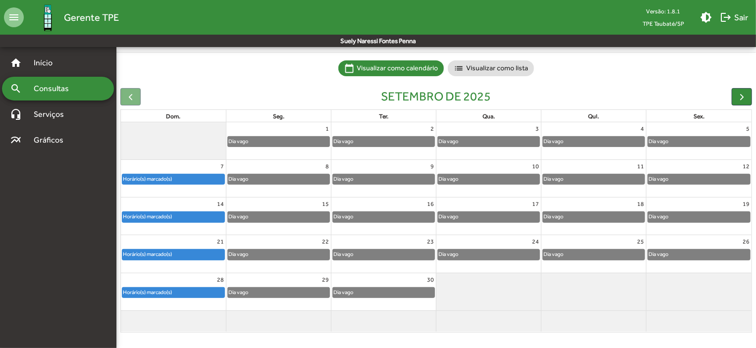
click at [211, 289] on div "Horário(s) marcado(s)" at bounding box center [173, 293] width 102 height 10
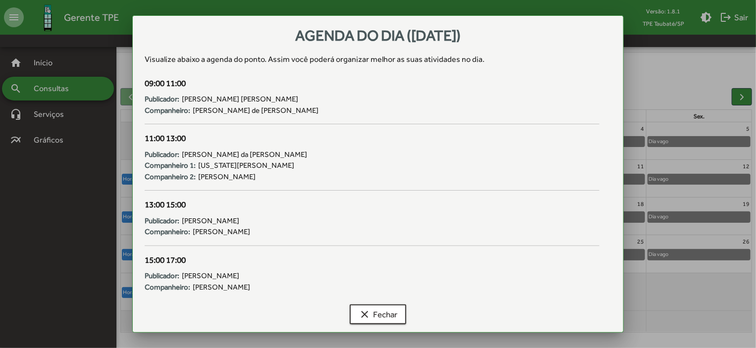
scroll to position [0, 0]
click at [387, 313] on span "clear Fechar" at bounding box center [378, 315] width 39 height 18
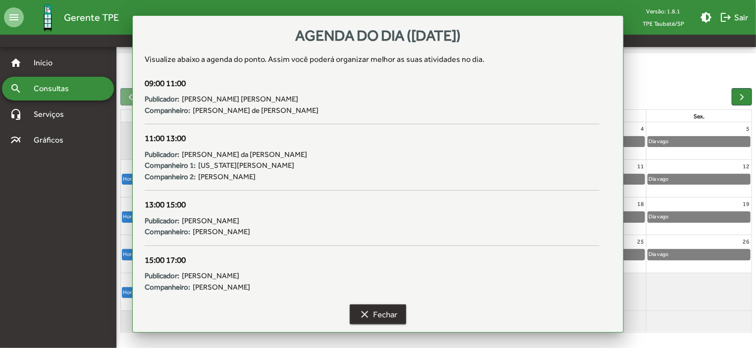
click at [387, 313] on span "clear Fechar" at bounding box center [378, 315] width 39 height 18
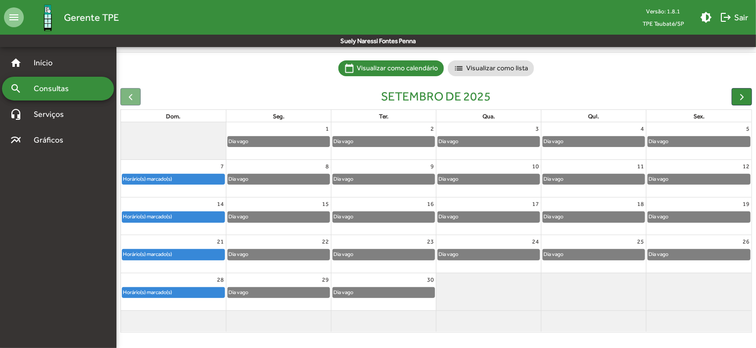
click at [220, 293] on div "Horário(s) marcado(s)" at bounding box center [173, 293] width 102 height 10
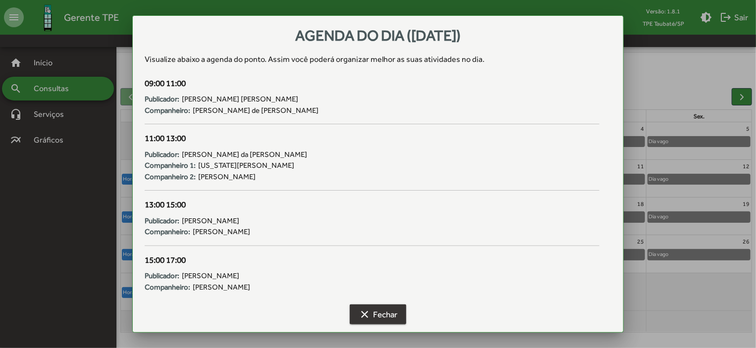
click at [365, 310] on mat-icon "clear" at bounding box center [365, 315] width 12 height 12
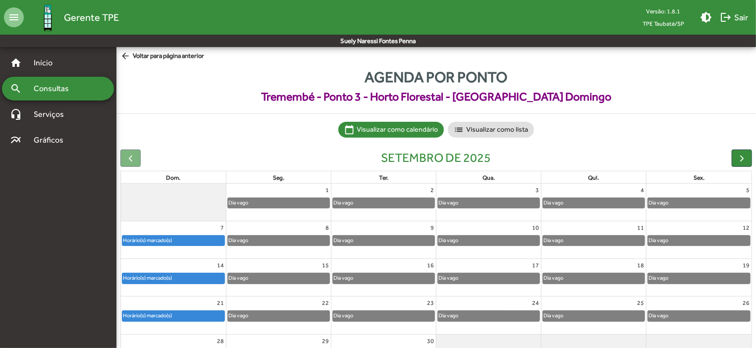
scroll to position [61, 0]
